Goal: Transaction & Acquisition: Book appointment/travel/reservation

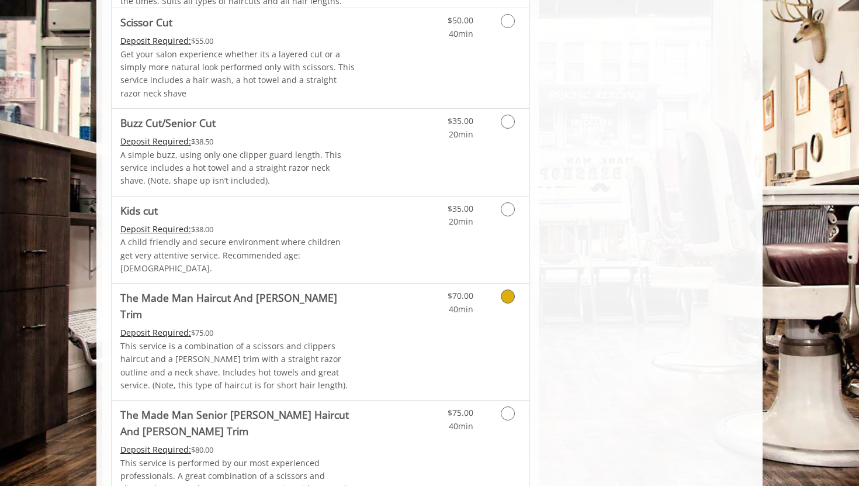
scroll to position [733, 0]
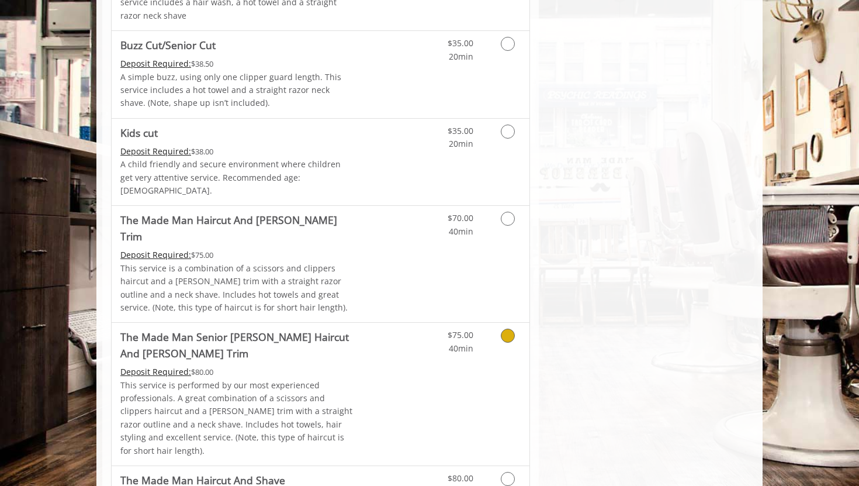
click at [337, 329] on Trim "The Made Man Senior [PERSON_NAME] Haircut And [PERSON_NAME] Trim" at bounding box center [237, 345] width 235 height 33
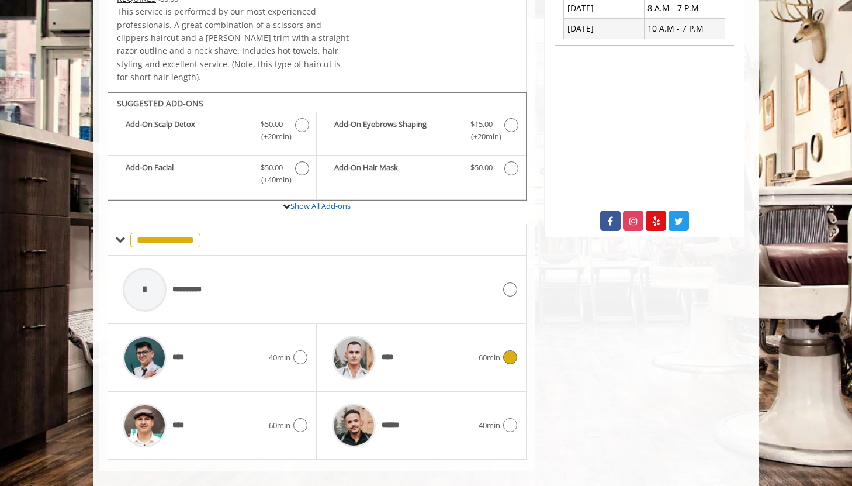
scroll to position [350, 0]
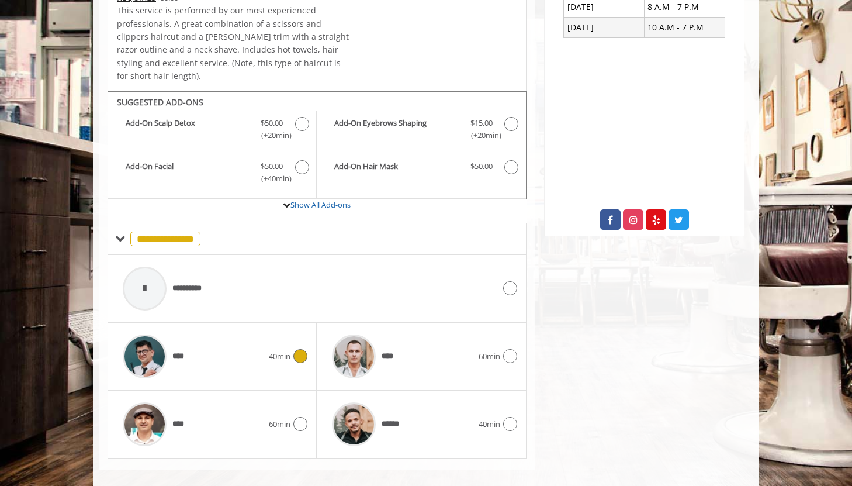
click at [259, 340] on div "****" at bounding box center [193, 357] width 152 height 56
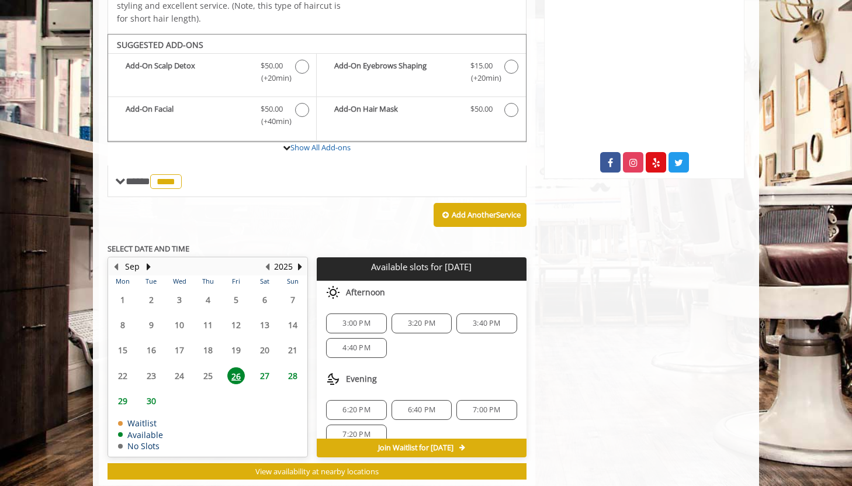
scroll to position [422, 0]
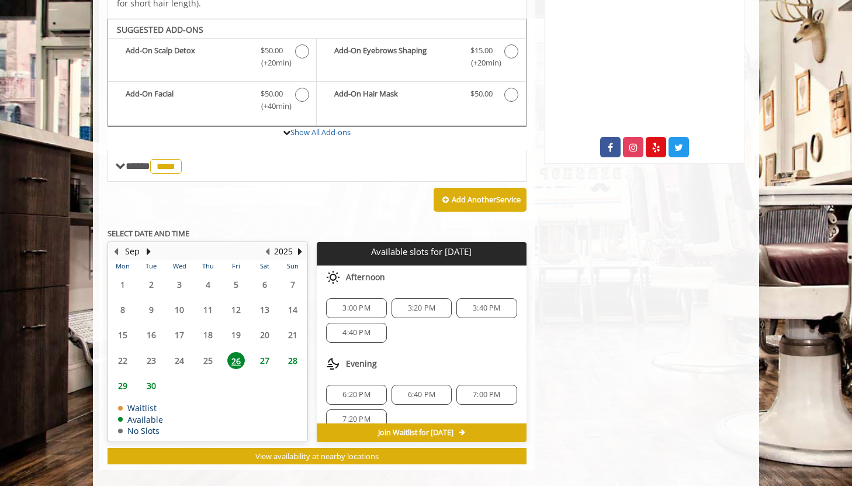
click at [353, 303] on span "3:00 PM" at bounding box center [356, 307] width 27 height 9
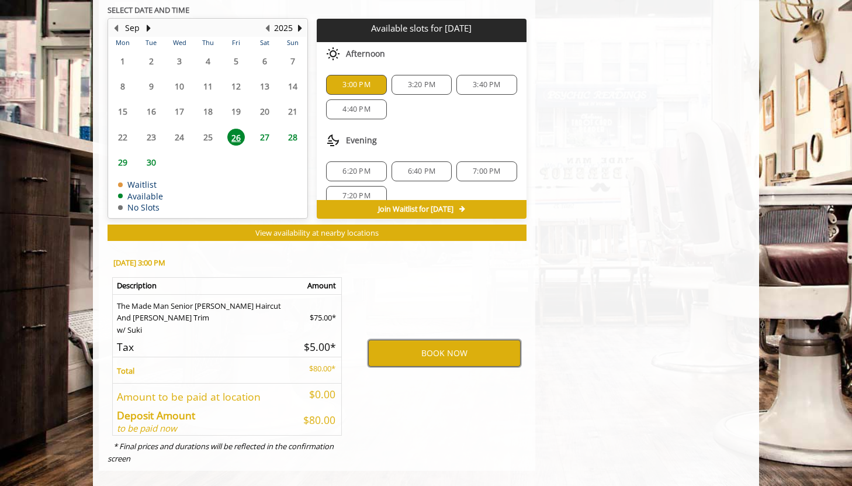
click at [413, 340] on button "BOOK NOW" at bounding box center [444, 353] width 153 height 27
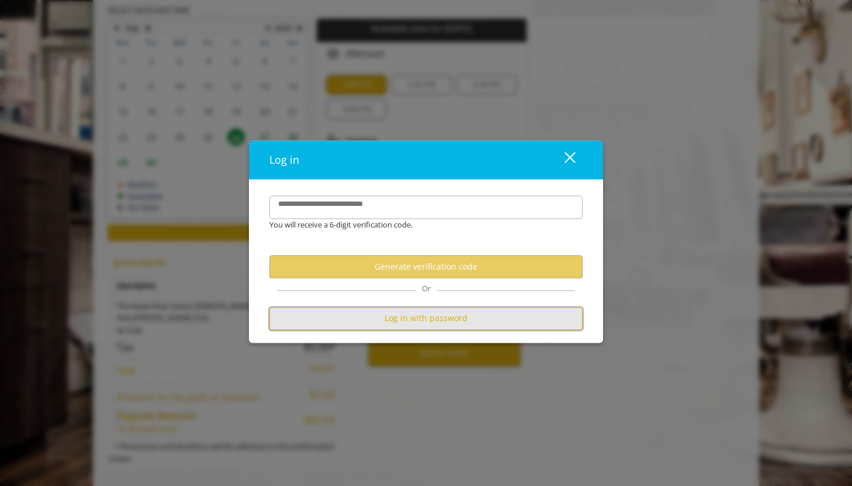
click at [443, 324] on button "Log in with password" at bounding box center [426, 318] width 313 height 23
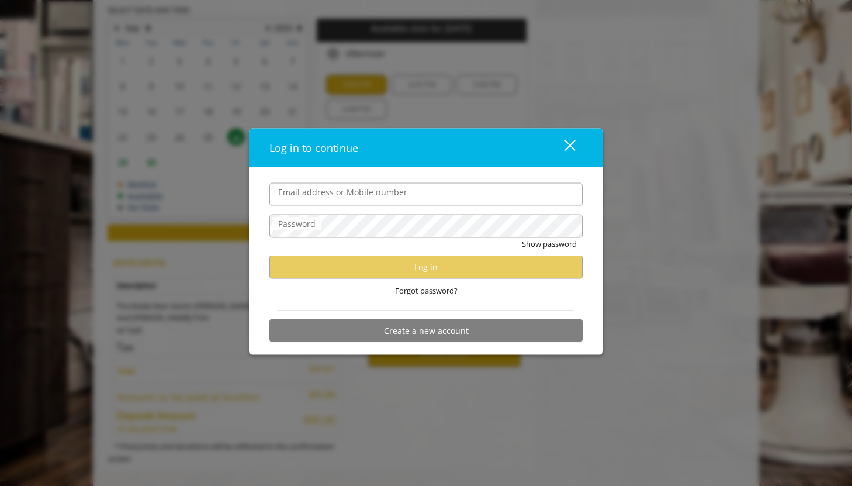
click at [346, 193] on input "Email address or Mobile number" at bounding box center [426, 193] width 313 height 23
type input "**********"
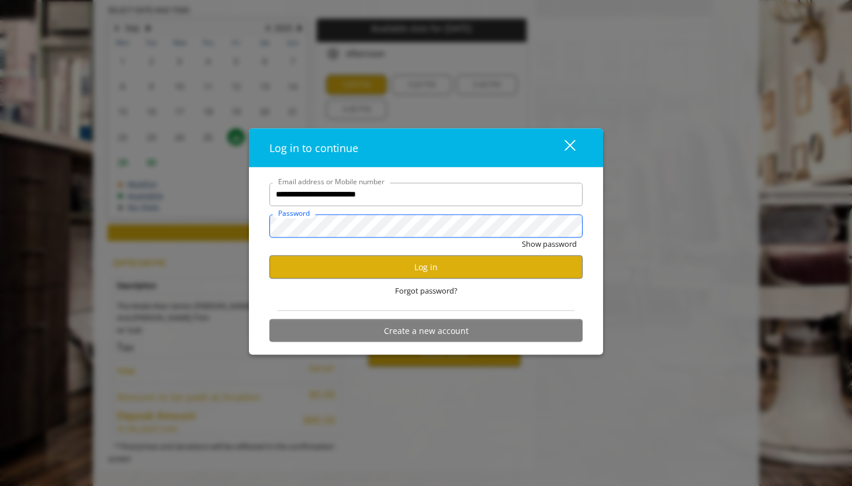
click at [522, 237] on button "Show password" at bounding box center [549, 243] width 55 height 12
click at [388, 264] on button "Log in" at bounding box center [426, 266] width 313 height 23
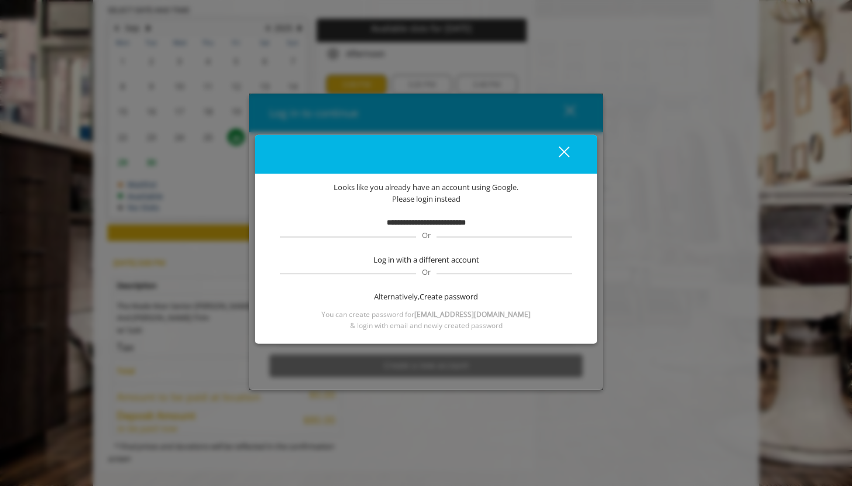
click at [423, 228] on span "**********" at bounding box center [426, 223] width 79 height 12
click at [570, 150] on button "close" at bounding box center [557, 154] width 40 height 24
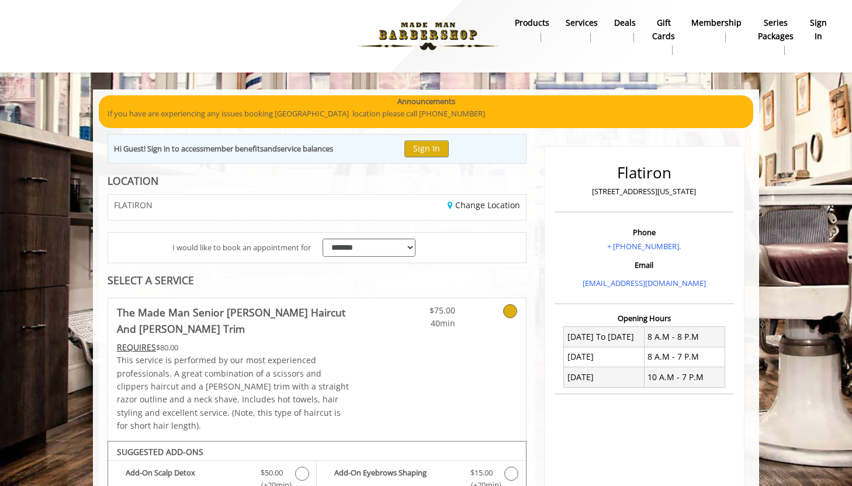
click at [822, 21] on b "sign in" at bounding box center [818, 29] width 17 height 26
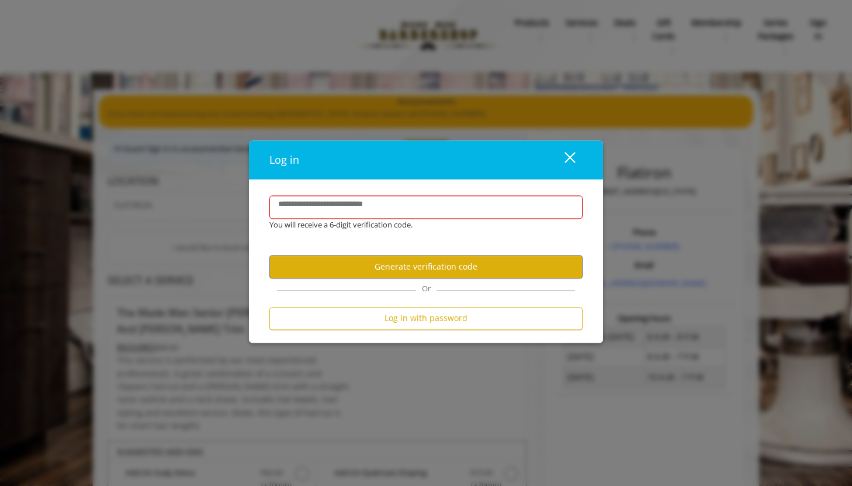
click at [567, 153] on div "close" at bounding box center [562, 160] width 23 height 18
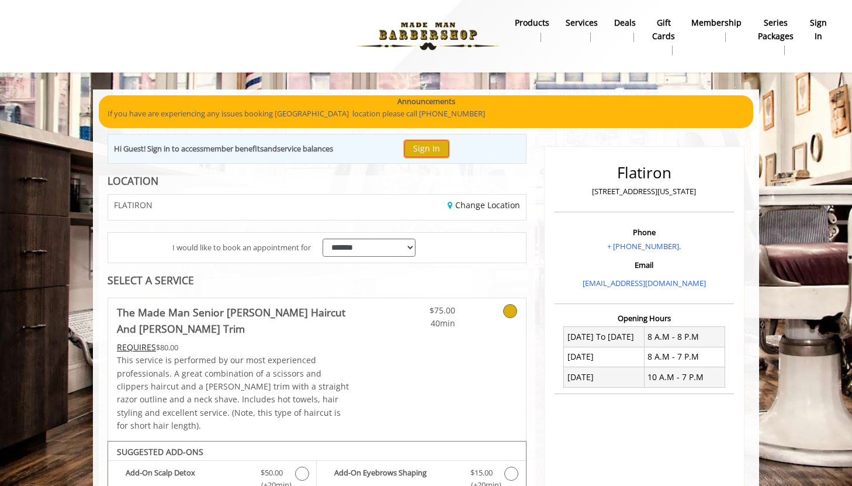
click at [423, 150] on button "Sign In" at bounding box center [427, 148] width 44 height 17
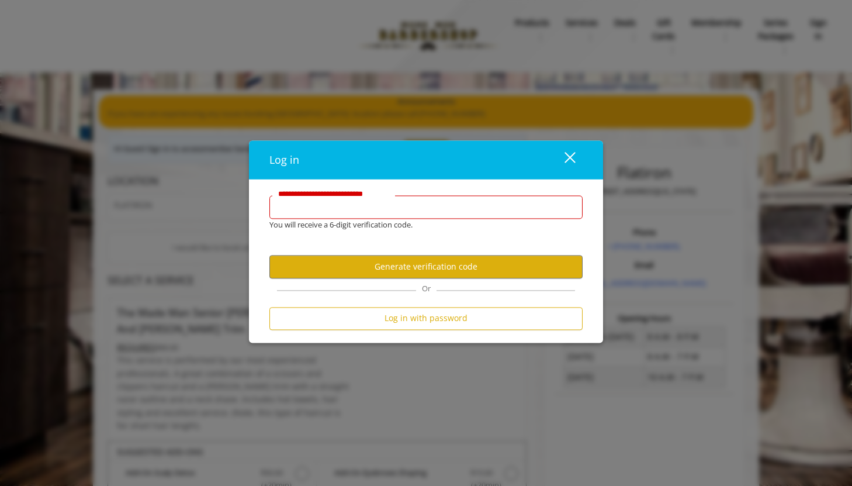
click at [358, 208] on input "**********" at bounding box center [426, 206] width 313 height 23
type input "**********"
click at [377, 268] on button "Generate verification code" at bounding box center [426, 266] width 313 height 23
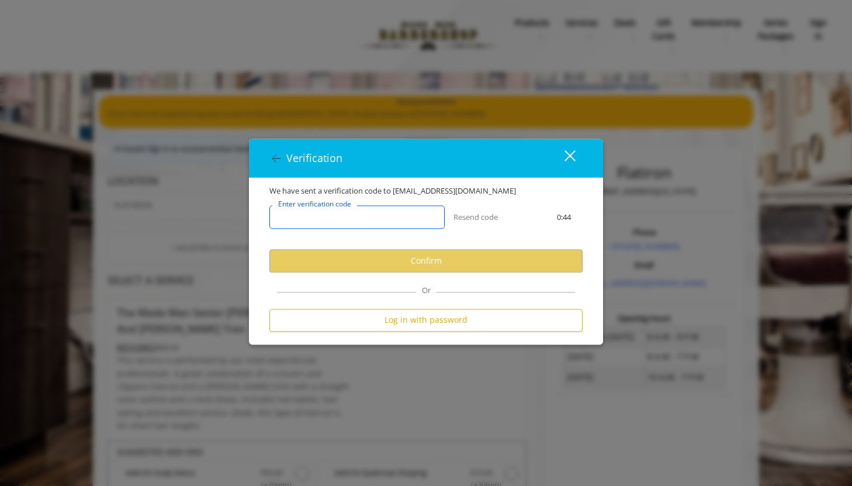
click at [334, 226] on input "Enter verification code" at bounding box center [357, 217] width 175 height 23
paste input "******"
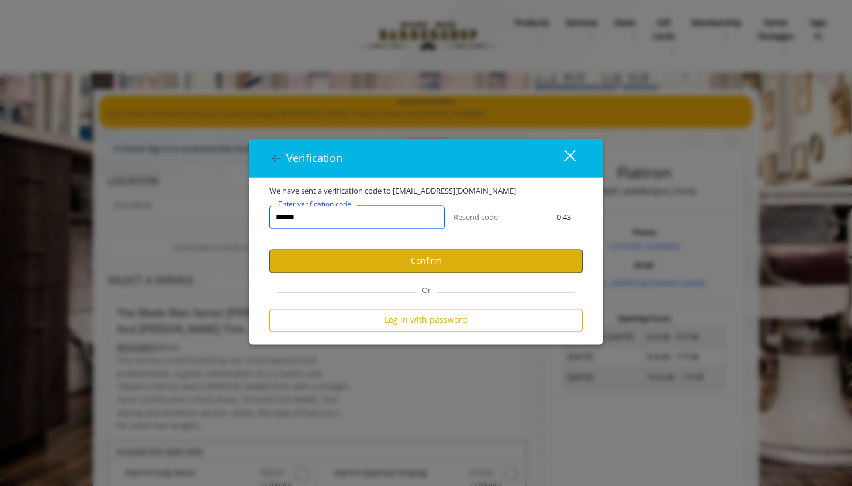
type input "******"
click at [382, 267] on button "Confirm" at bounding box center [426, 261] width 313 height 23
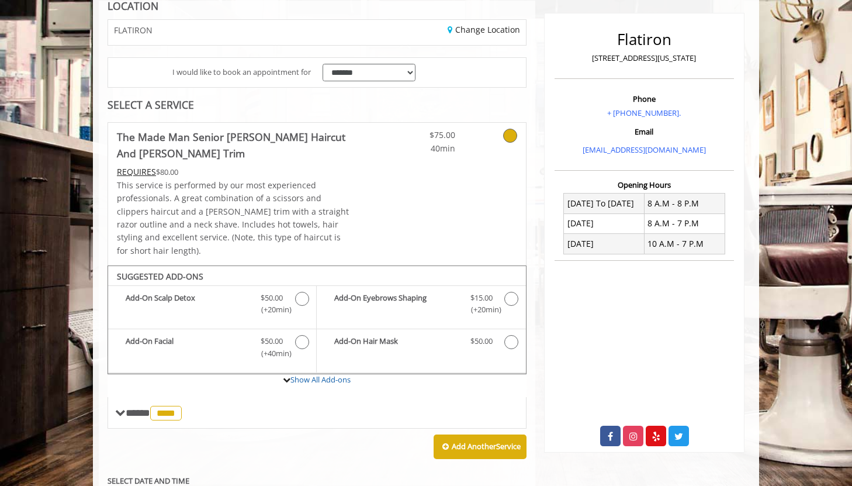
scroll to position [133, 0]
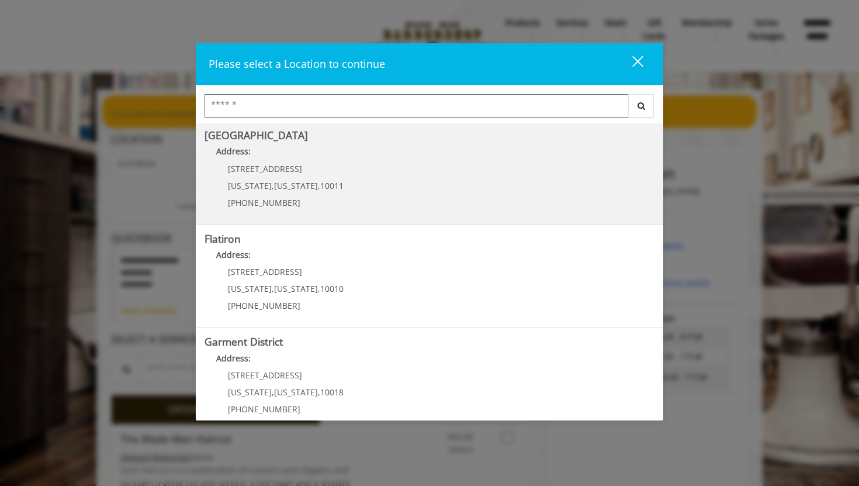
scroll to position [225, 0]
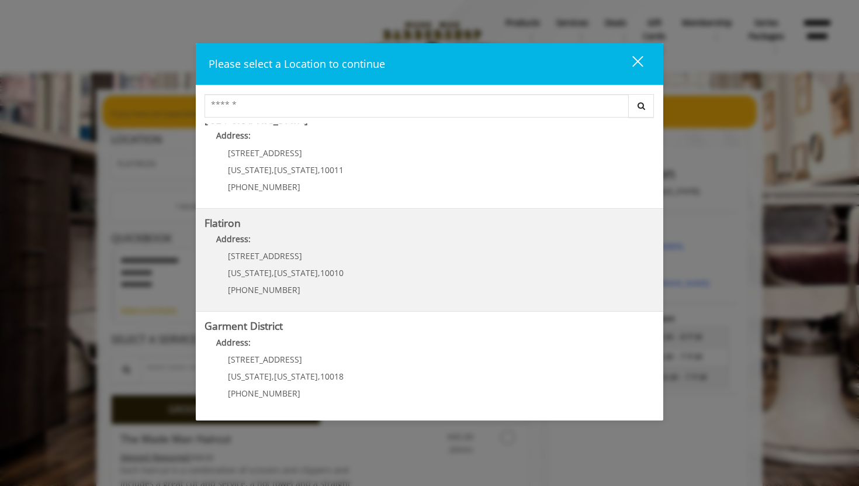
click at [341, 257] on "Flatiron Address: 10 E 23rd St New York , New York , 10010 (917) 475-1765" at bounding box center [430, 259] width 450 height 85
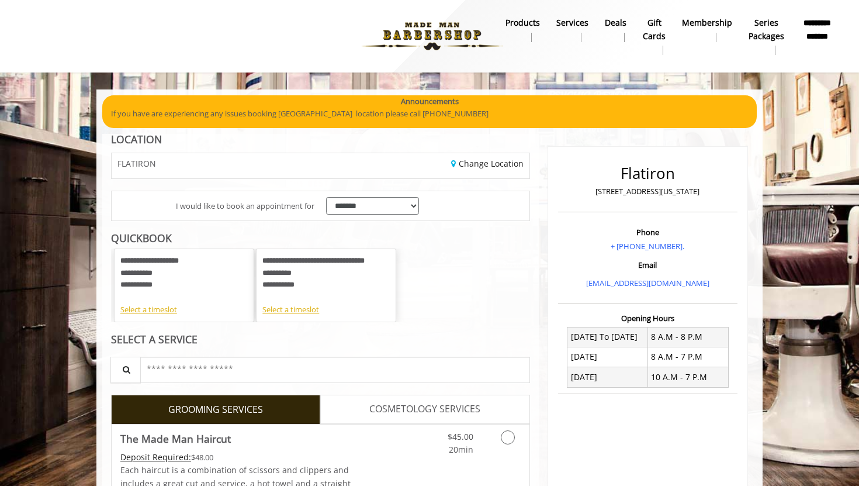
scroll to position [141, 0]
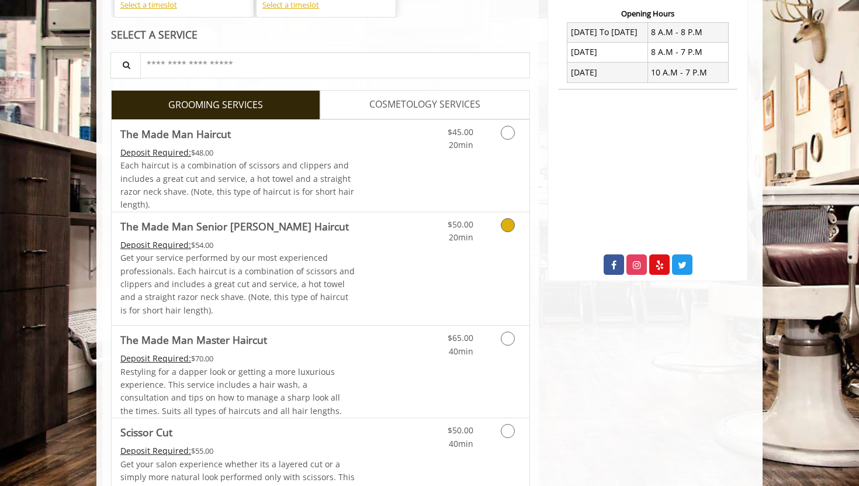
scroll to position [303, 0]
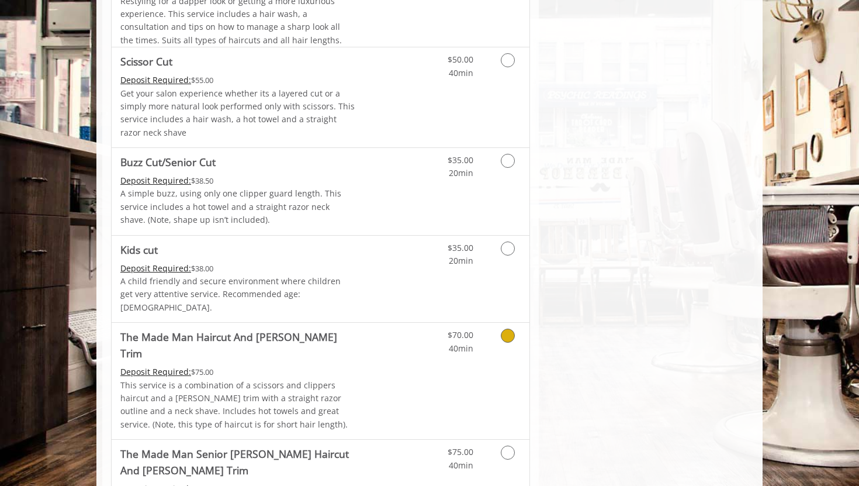
click at [253, 379] on p "This service is a combination of a scissors and clippers haircut and a beard tr…" at bounding box center [237, 405] width 235 height 53
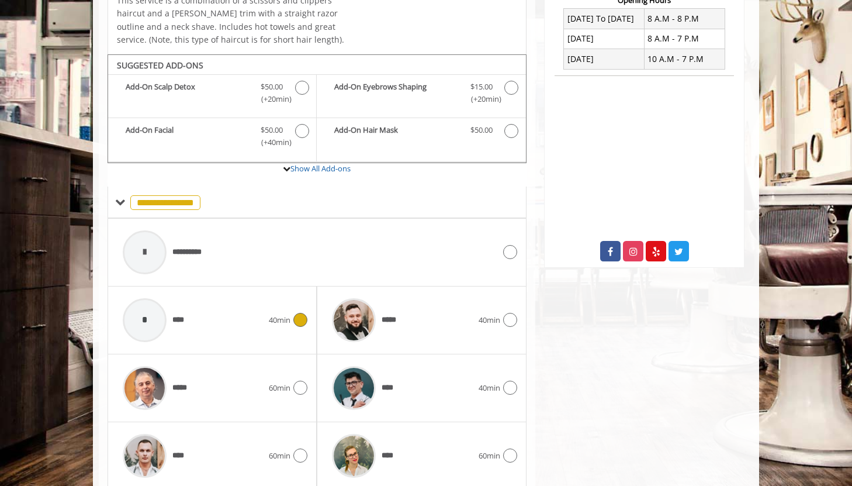
scroll to position [356, 0]
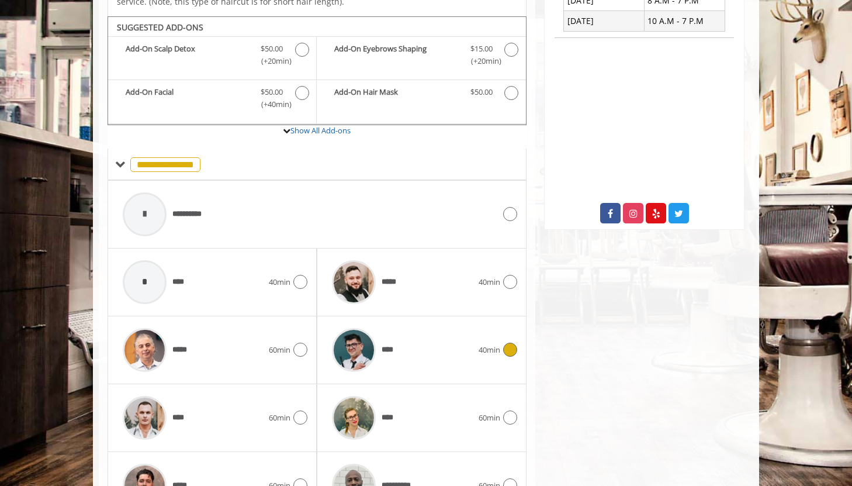
click at [397, 329] on div "****" at bounding box center [402, 350] width 152 height 56
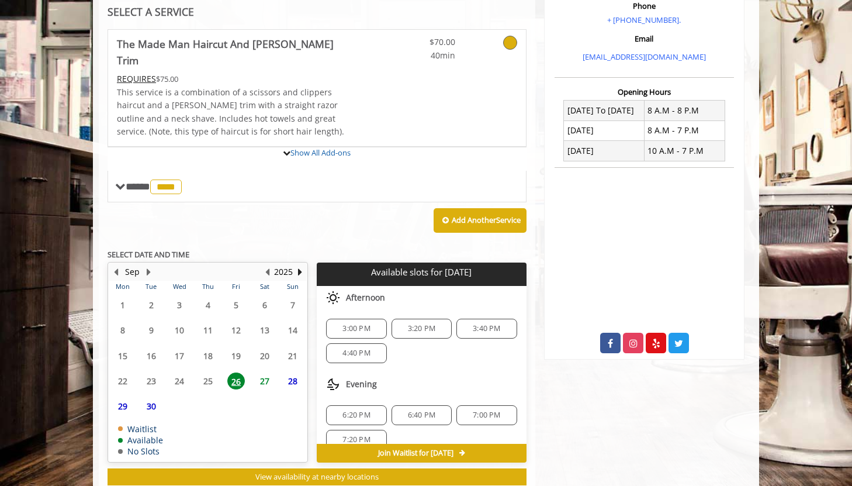
scroll to position [351, 0]
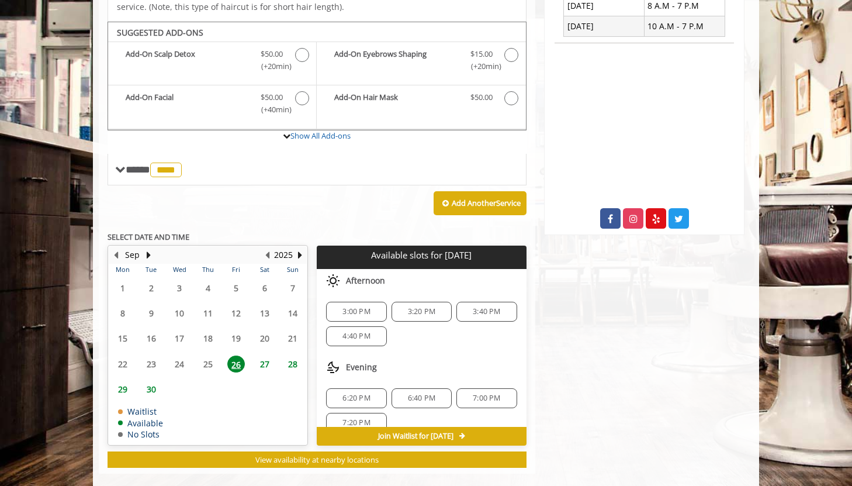
click at [357, 307] on span "3:00 PM" at bounding box center [356, 311] width 27 height 9
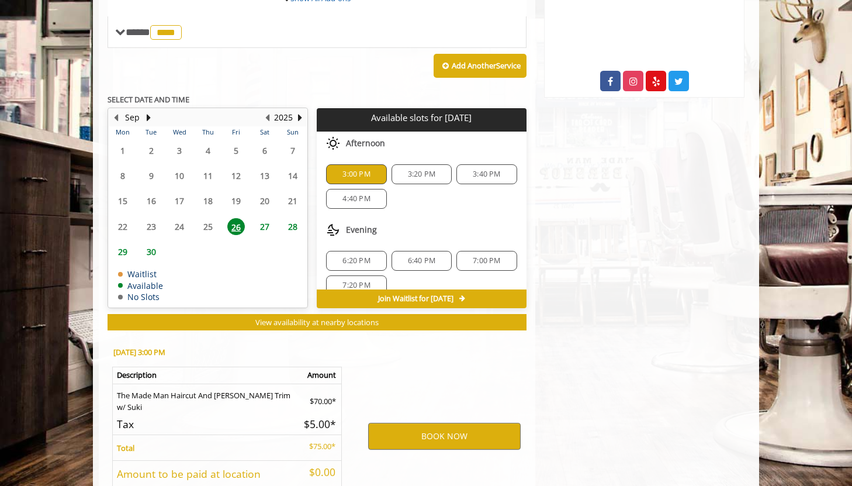
scroll to position [562, 0]
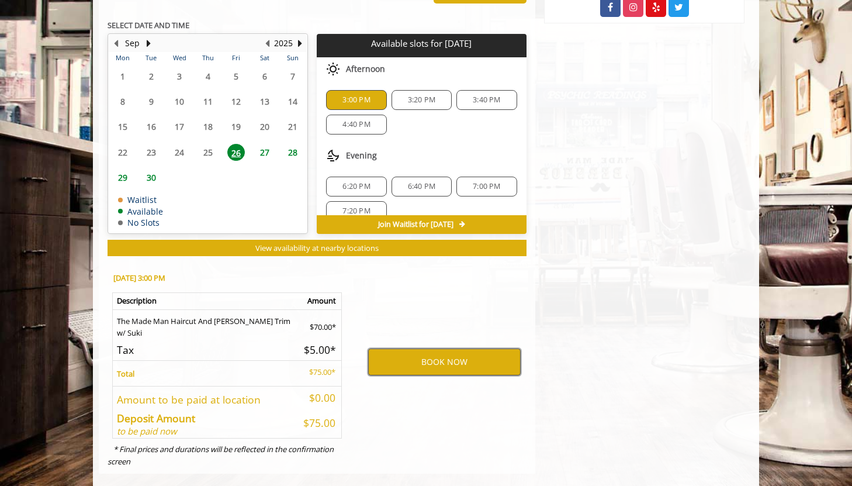
click at [422, 348] on button "BOOK NOW" at bounding box center [444, 361] width 153 height 27
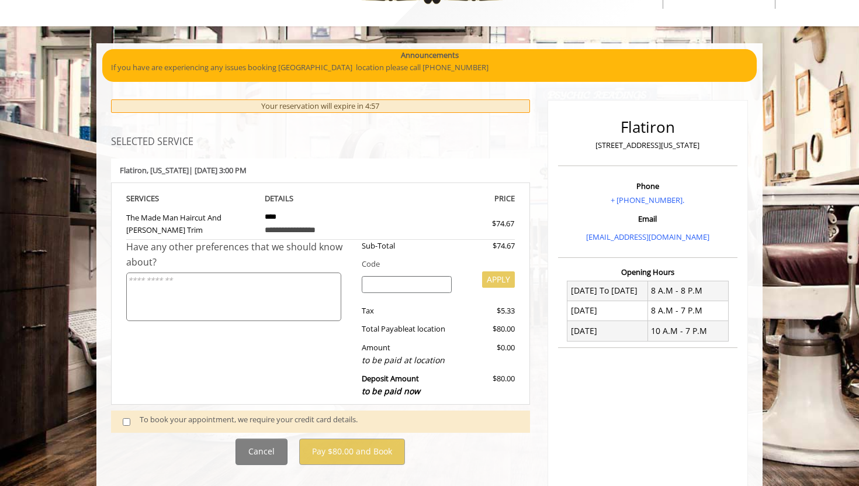
scroll to position [47, 0]
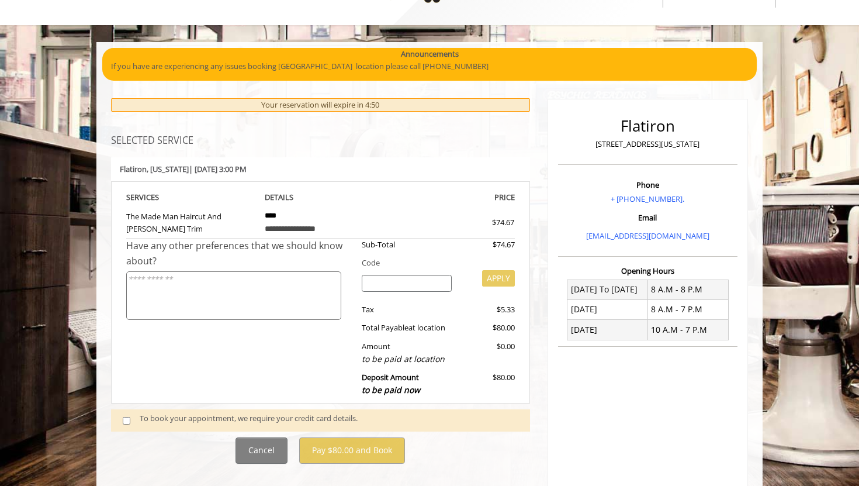
click at [197, 415] on div "To book your appointment, we require your credit card details." at bounding box center [329, 420] width 379 height 16
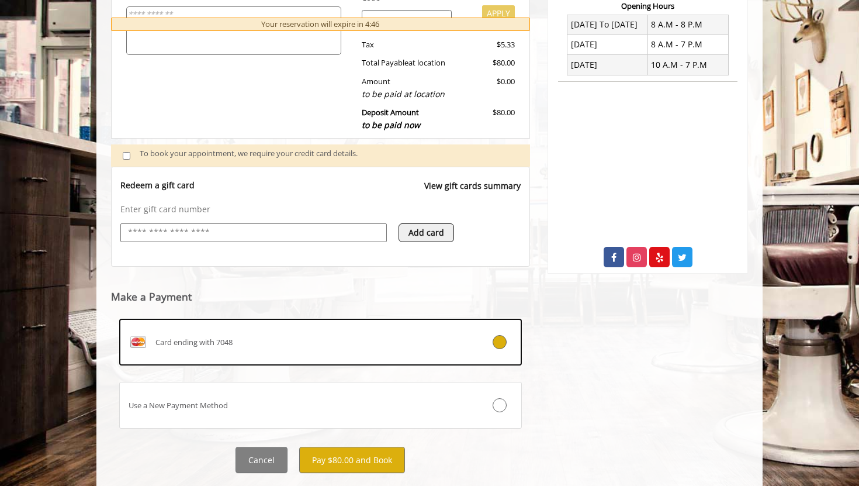
scroll to position [311, 0]
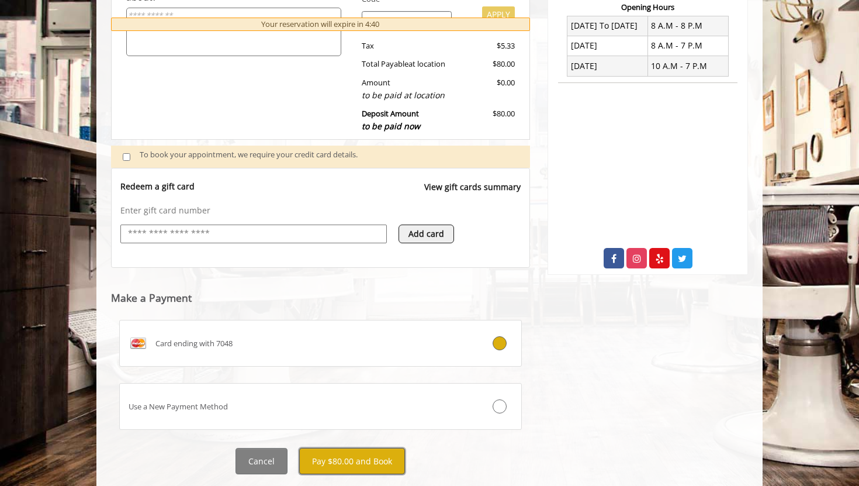
click at [368, 454] on button "Pay $80.00 and Book" at bounding box center [352, 461] width 106 height 26
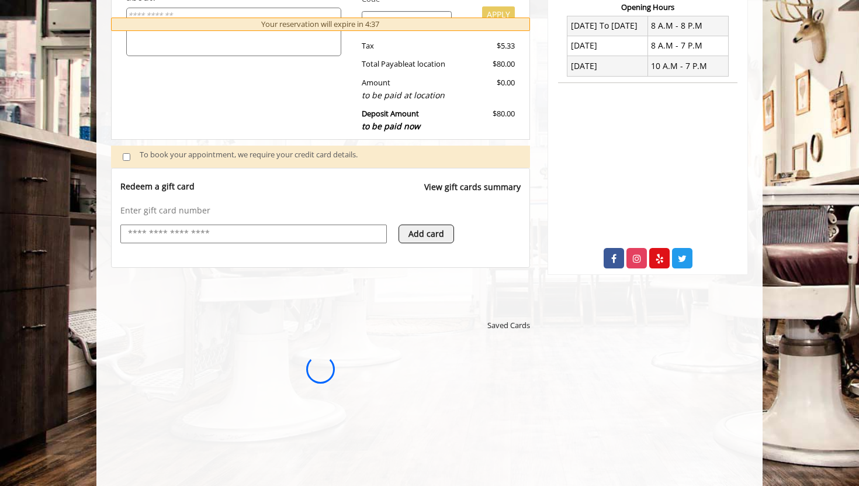
scroll to position [0, 0]
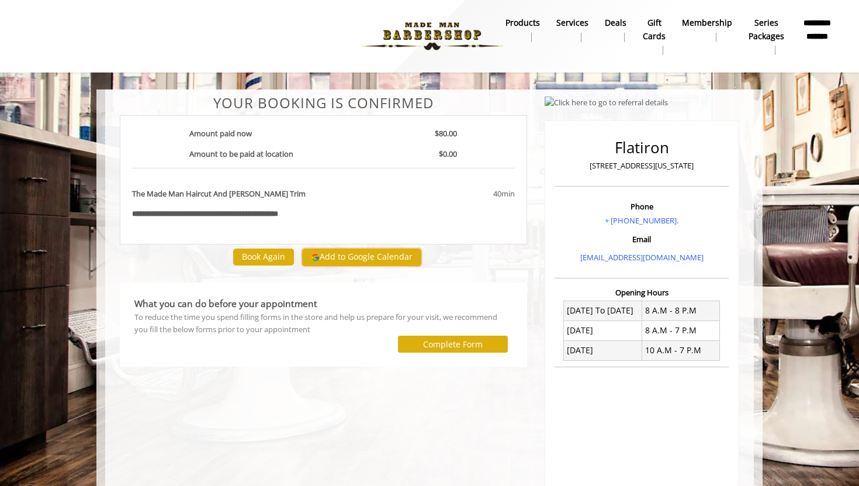
click at [361, 249] on button "Add to Google Calendar" at bounding box center [361, 257] width 119 height 18
